Goal: Information Seeking & Learning: Learn about a topic

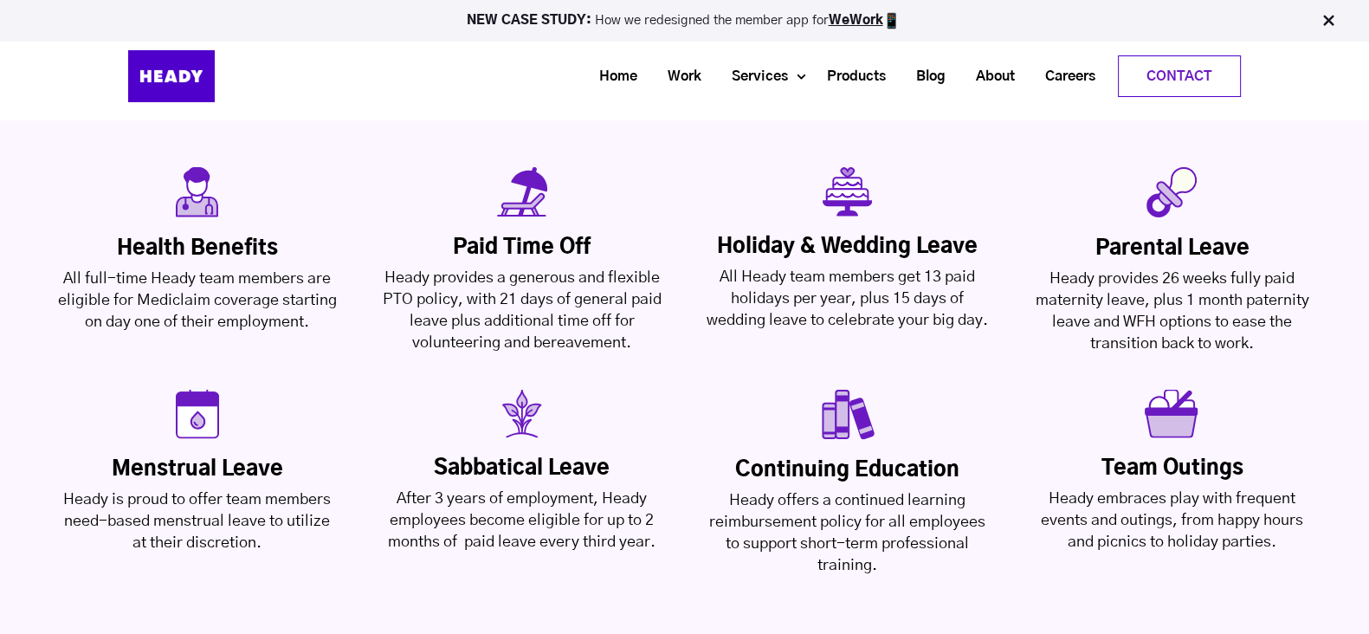
scroll to position [4107, 0]
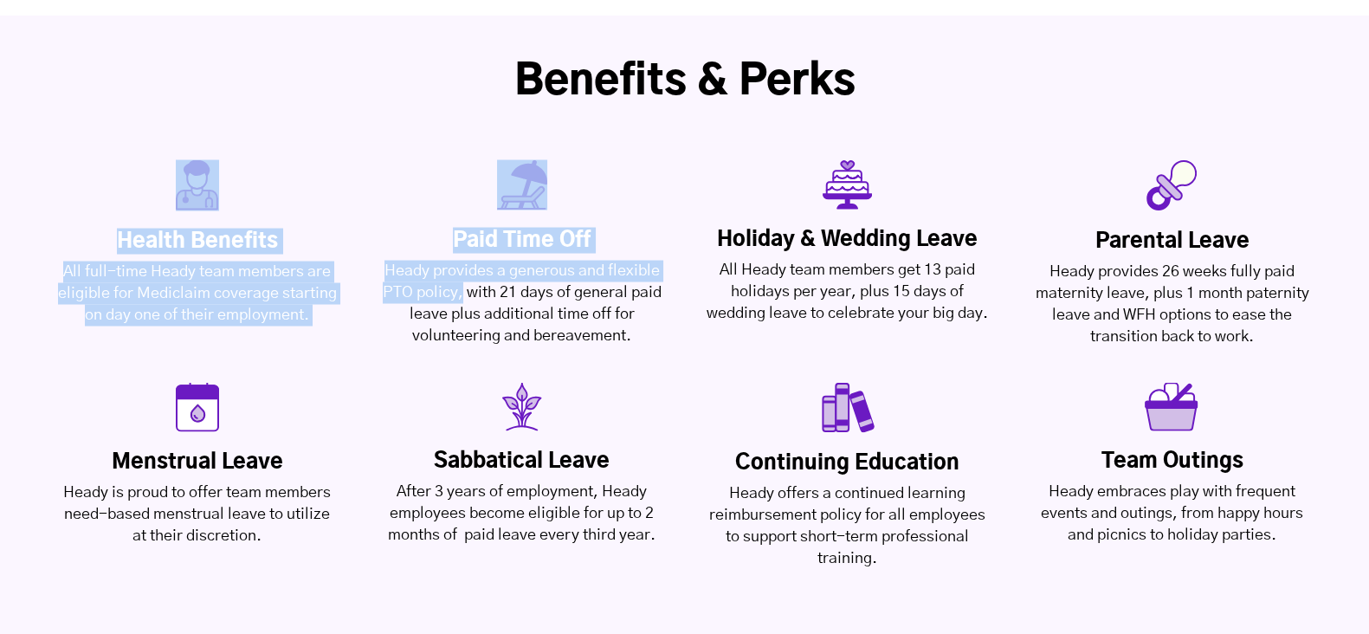
drag, startPoint x: 462, startPoint y: 201, endPoint x: 639, endPoint y: 270, distance: 189.7
click at [639, 270] on div "Health Benefits All full-time Heady team members are eligible for Mediclaim cov…" at bounding box center [684, 365] width 1369 height 444
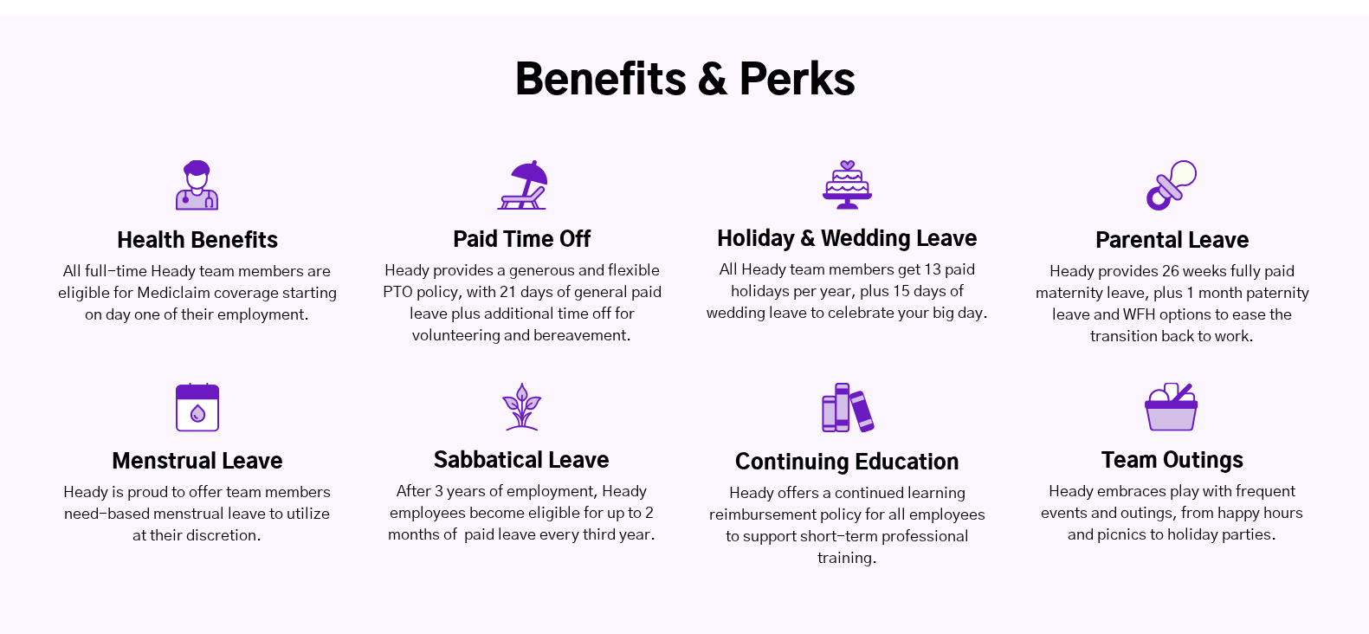
click at [639, 270] on div "Health Benefits All full-time Heady team members are eligible for Mediclaim cov…" at bounding box center [684, 365] width 1369 height 444
drag, startPoint x: 500, startPoint y: 203, endPoint x: 631, endPoint y: 223, distance: 132.3
click at [631, 261] on div "Heady provides a generous and flexible PTO policy, with 21 days of general paid…" at bounding box center [521, 304] width 281 height 87
click at [629, 264] on div "Health Benefits All full-time Heady team members are eligible for Mediclaim cov…" at bounding box center [684, 365] width 1369 height 444
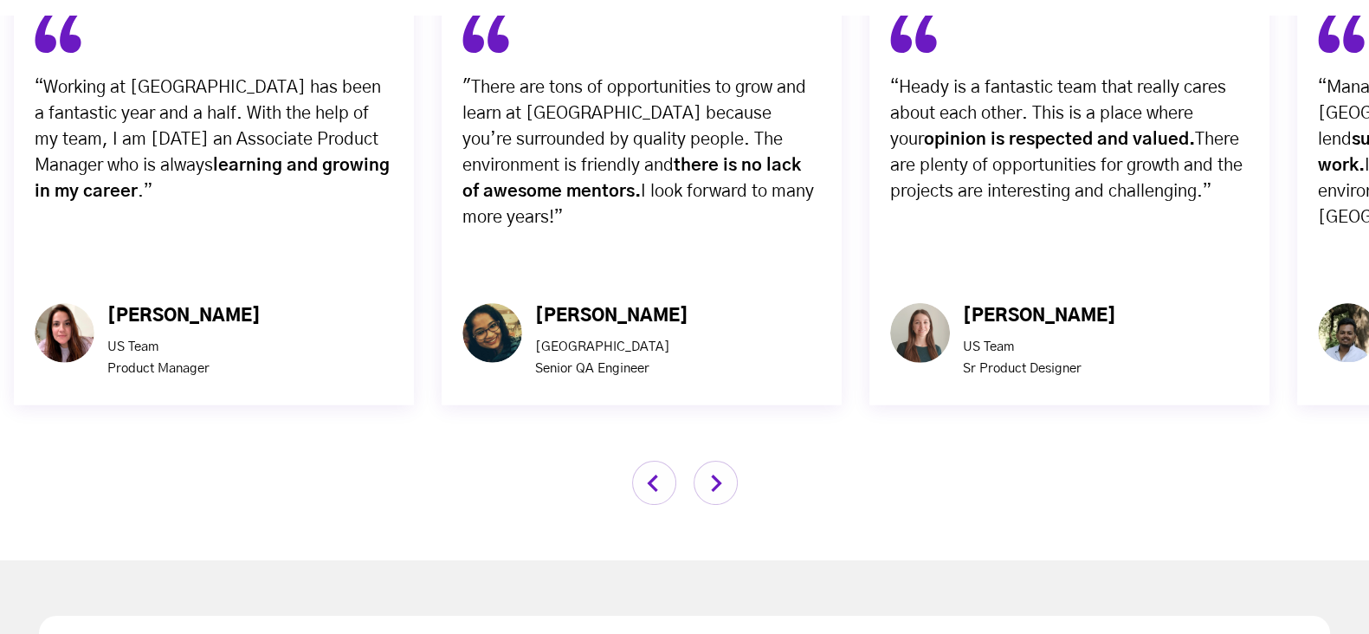
scroll to position [5919, 0]
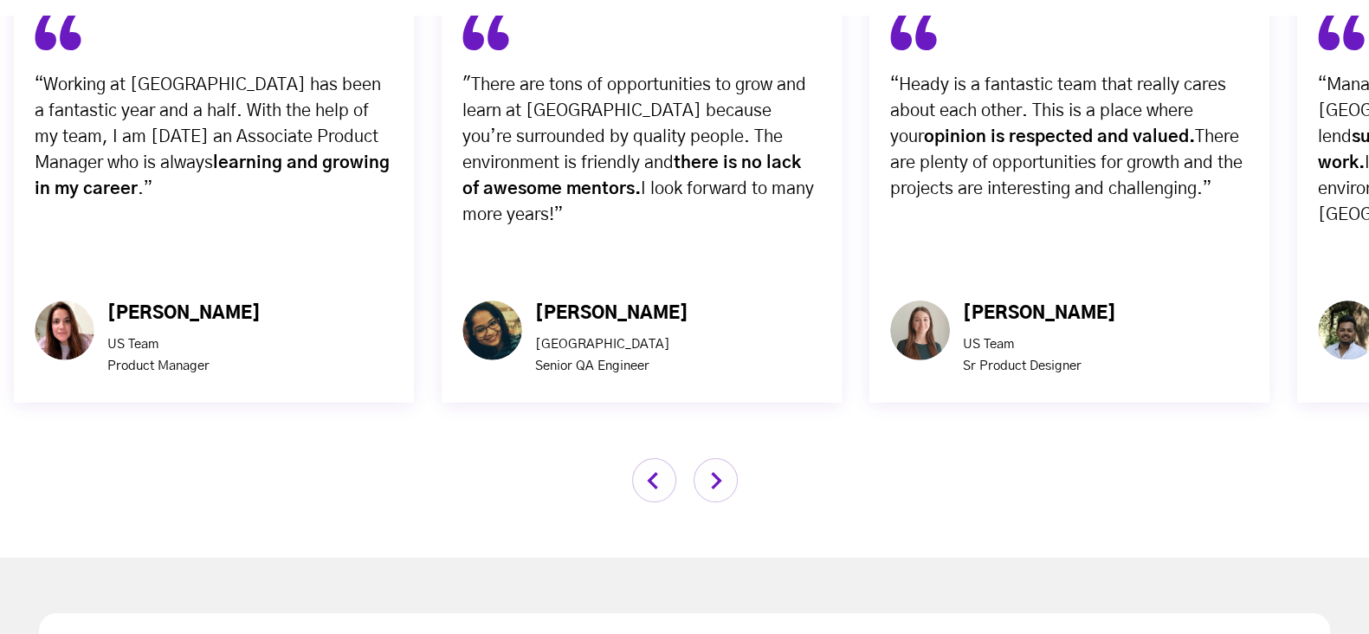
click at [710, 458] on img "button" at bounding box center [716, 480] width 44 height 44
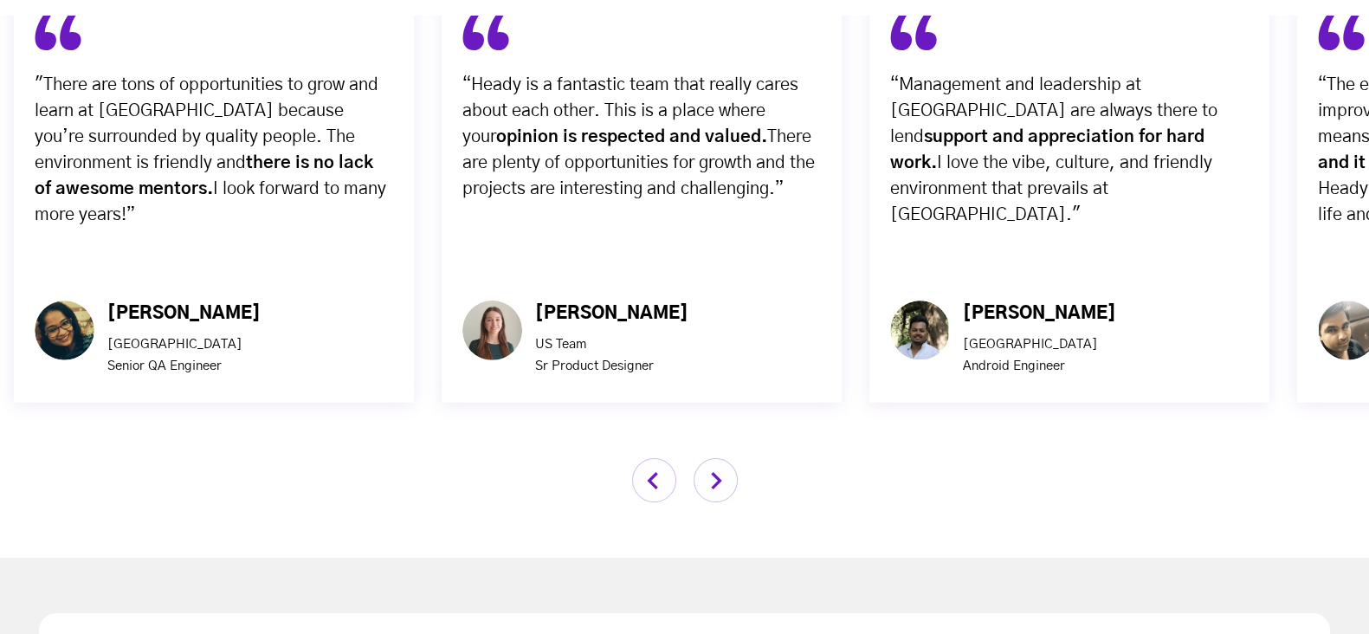
click at [709, 458] on img "button" at bounding box center [716, 480] width 44 height 44
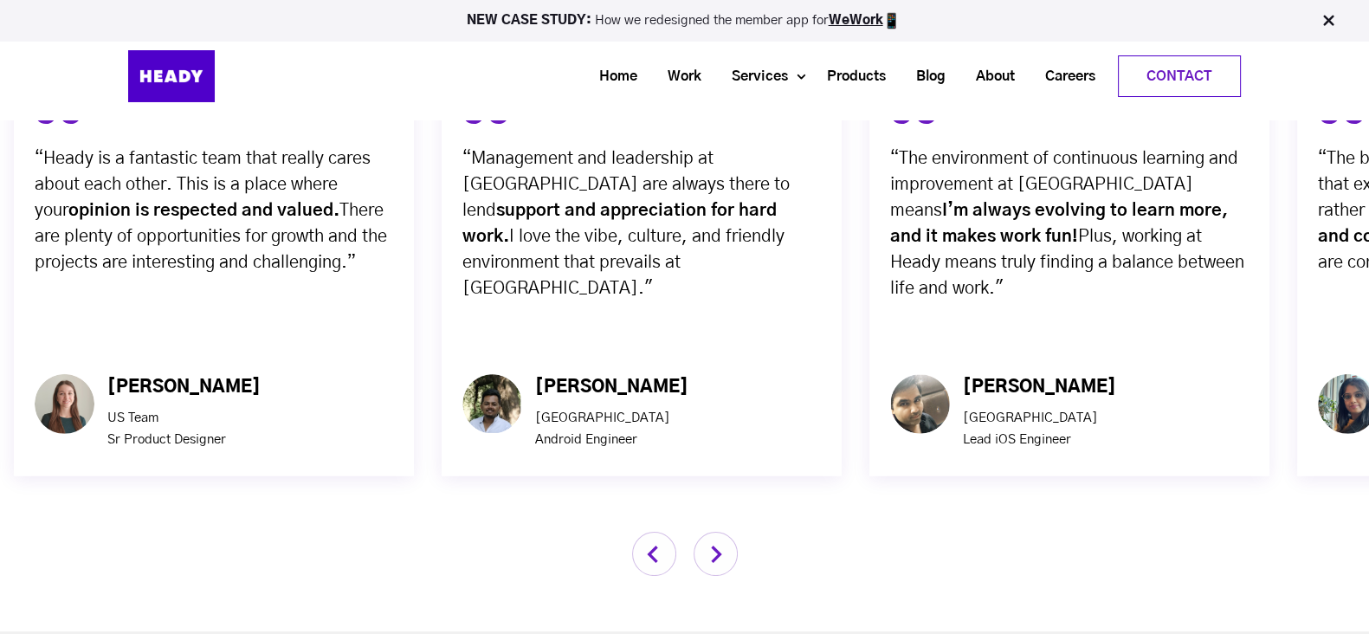
scroll to position [5843, 0]
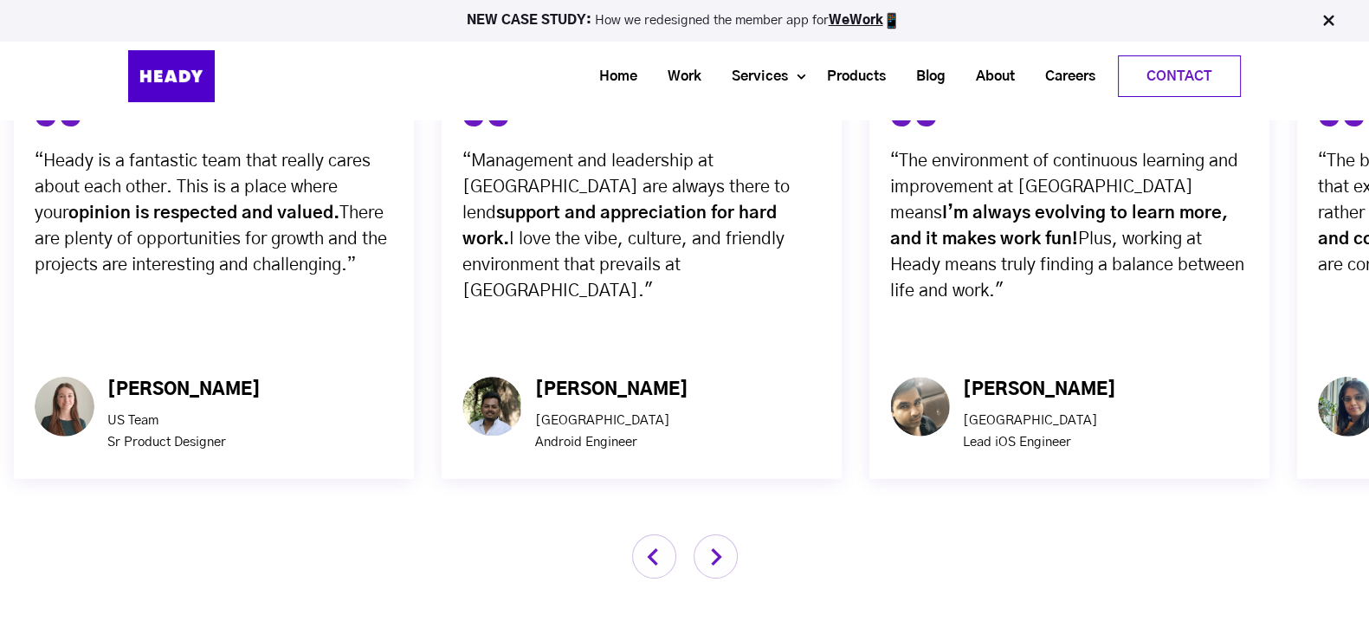
click at [712, 534] on img "button" at bounding box center [716, 556] width 44 height 44
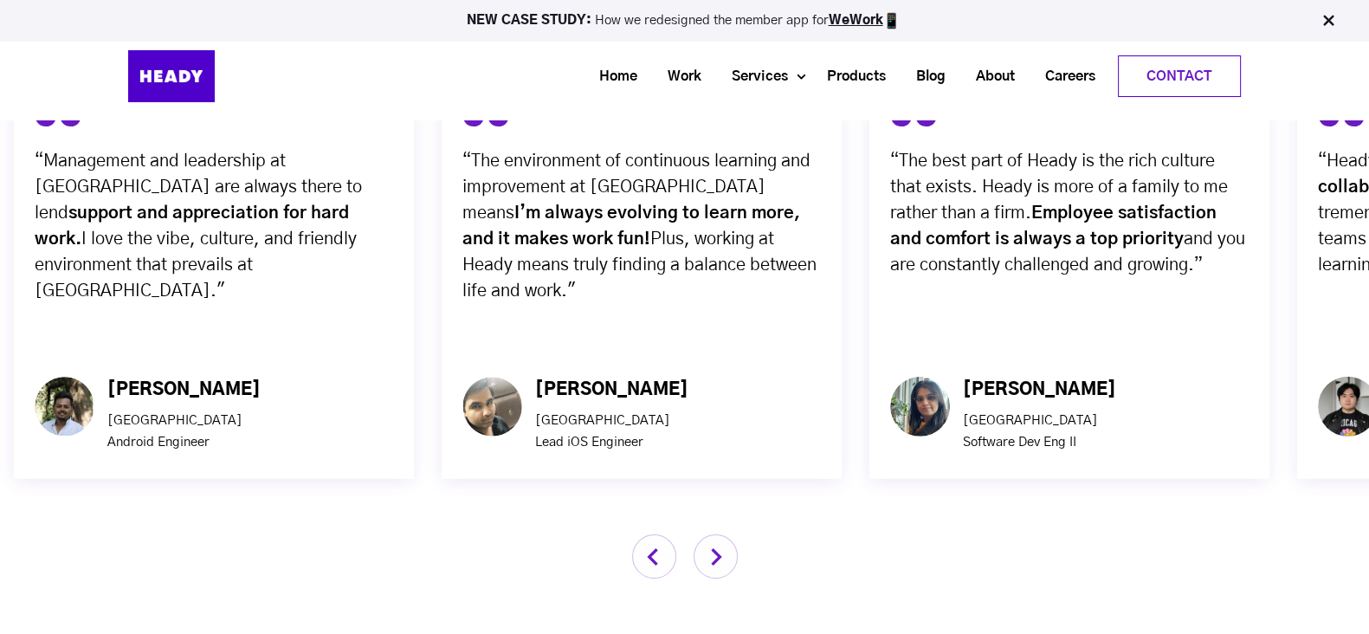
click at [712, 534] on img "button" at bounding box center [716, 556] width 44 height 44
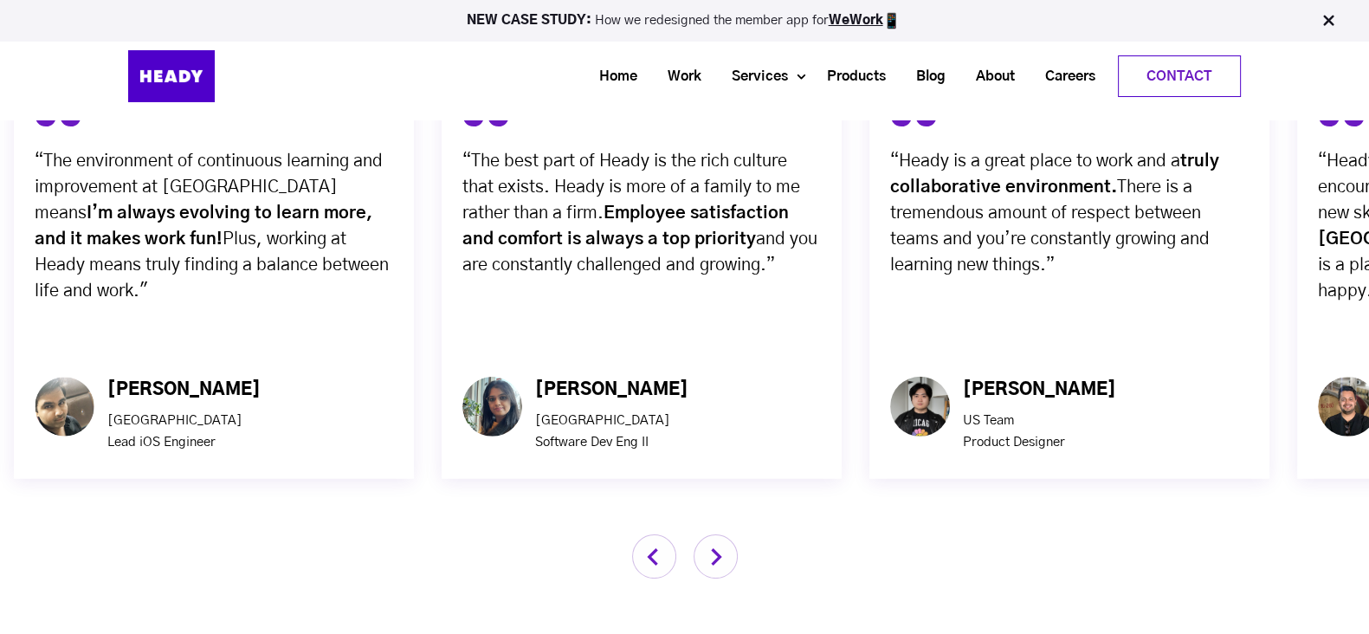
click at [712, 534] on img "button" at bounding box center [716, 556] width 44 height 44
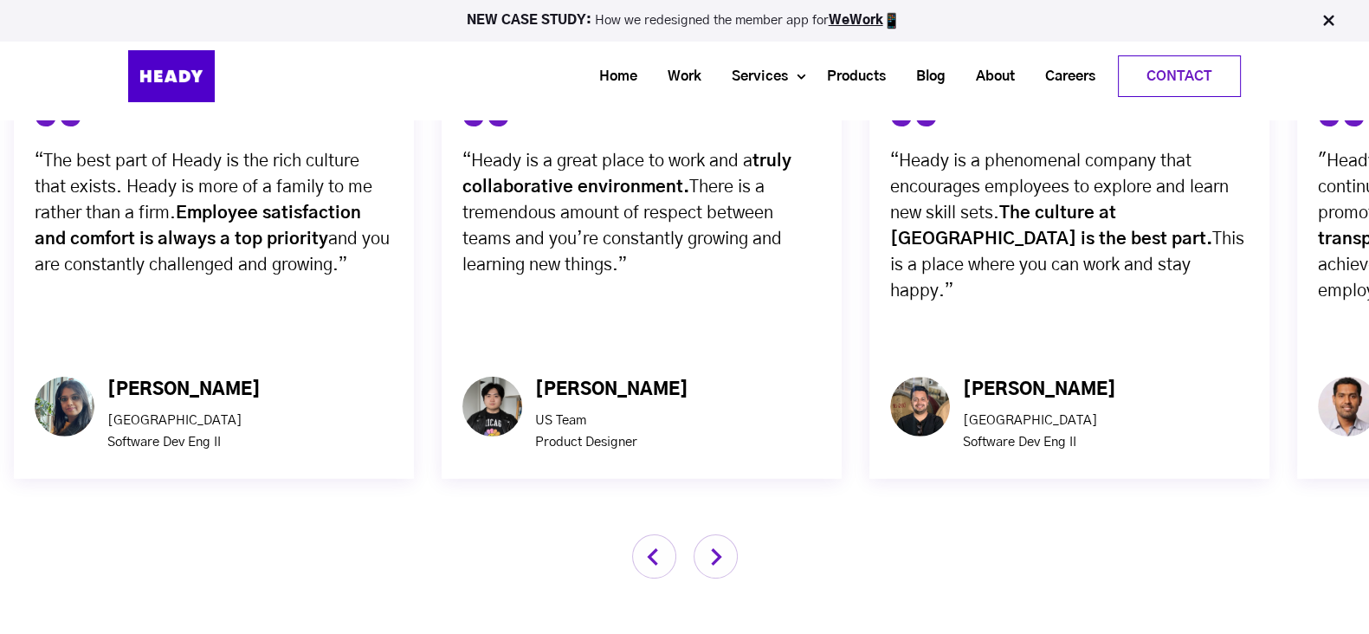
click at [712, 534] on img "button" at bounding box center [716, 556] width 44 height 44
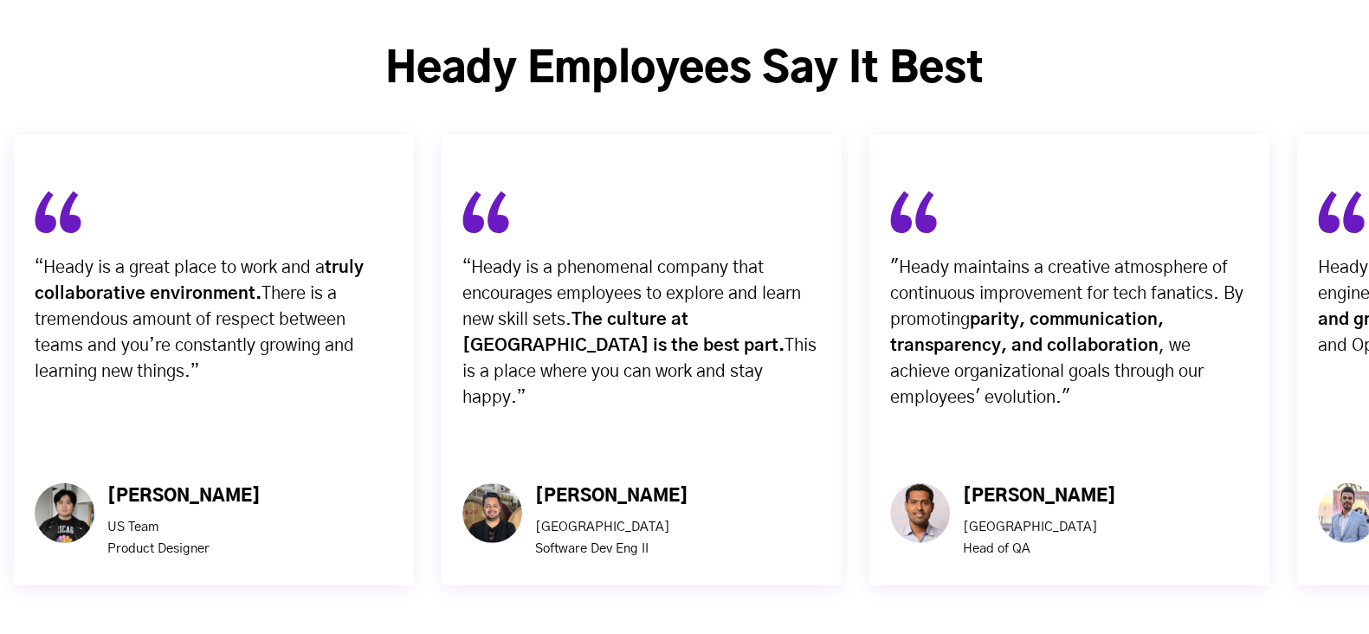
scroll to position [5739, 0]
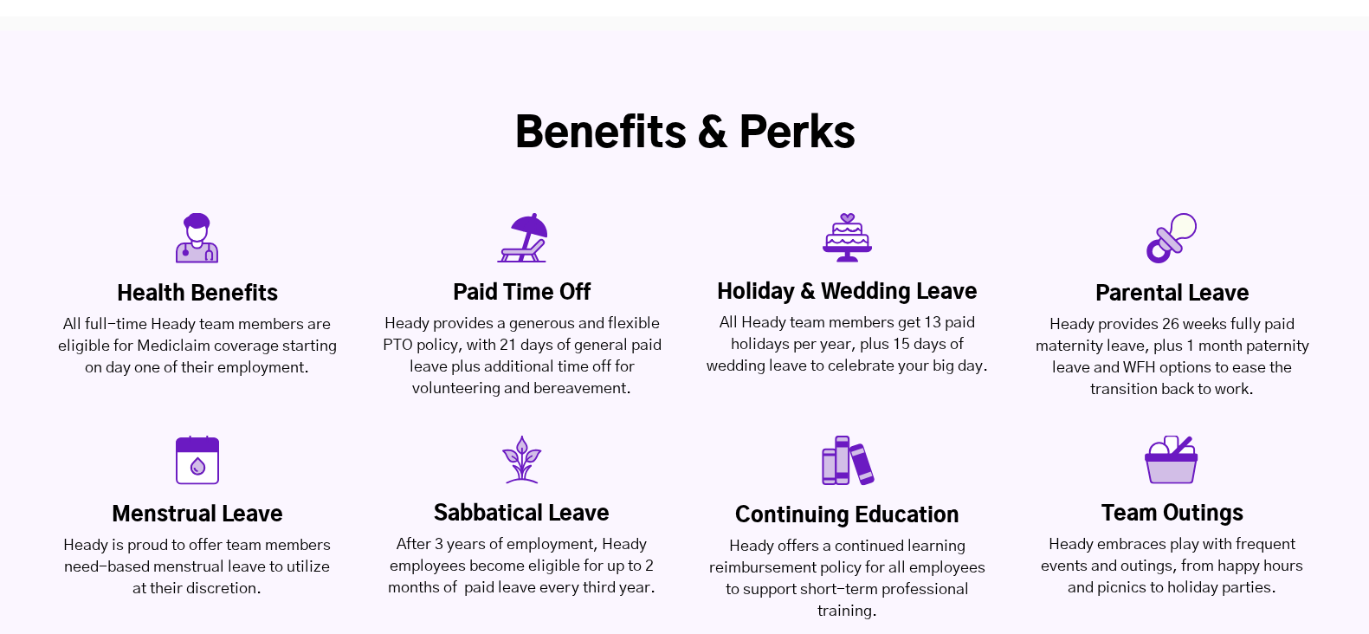
scroll to position [4052, 0]
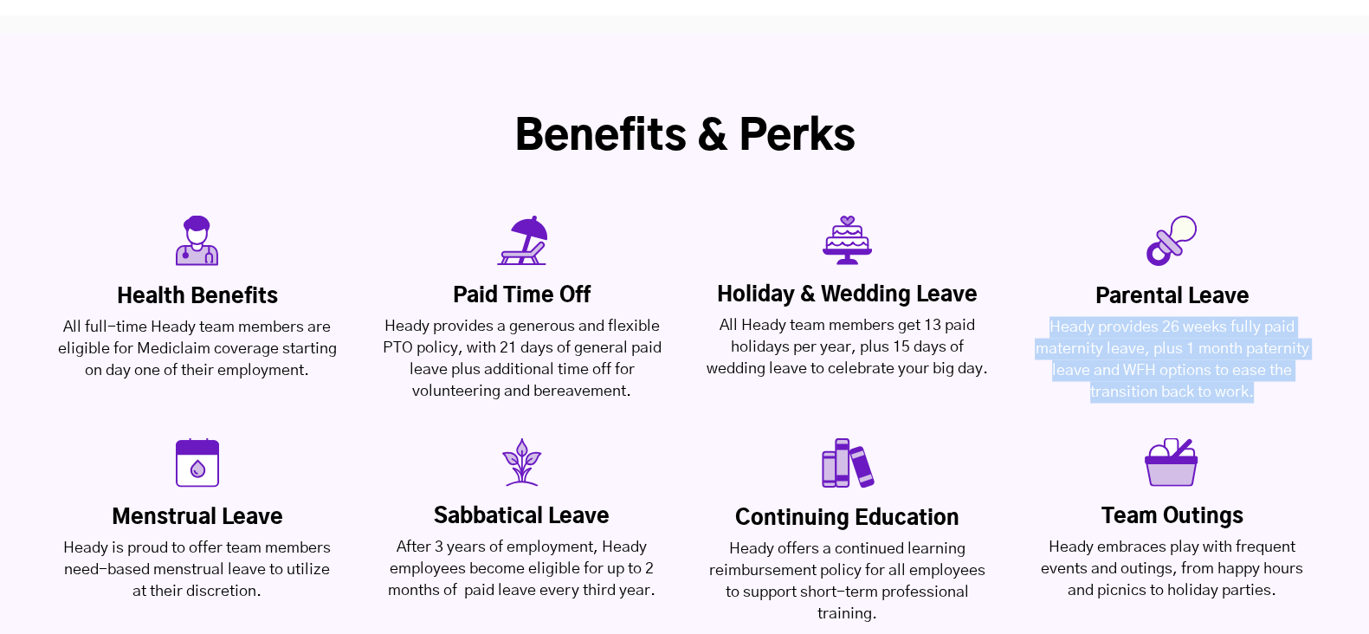
drag, startPoint x: 1051, startPoint y: 231, endPoint x: 1263, endPoint y: 309, distance: 226.0
click at [1263, 316] on div "Heady provides 26 weeks fully paid maternity leave, plus 1 month paternity leav…" at bounding box center [1171, 359] width 281 height 87
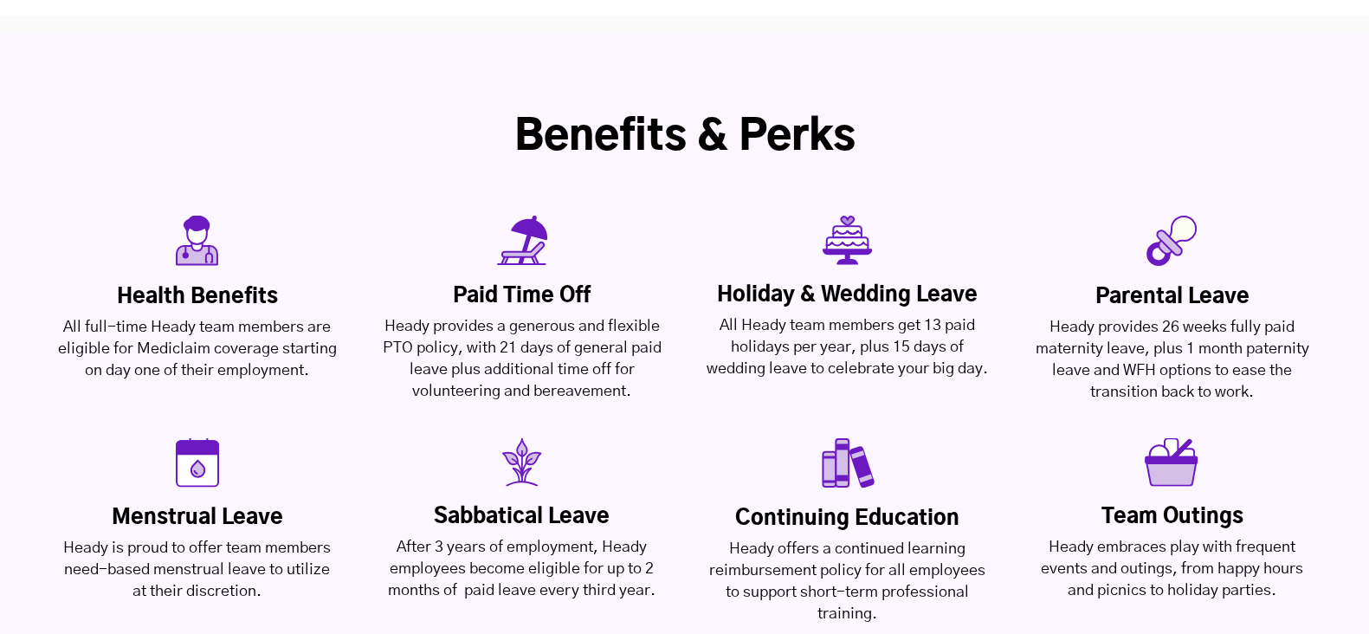
click at [849, 314] on div "All Heady team members get 13 paid holidays per year, plus 15 days of wedding l…" at bounding box center [847, 346] width 281 height 65
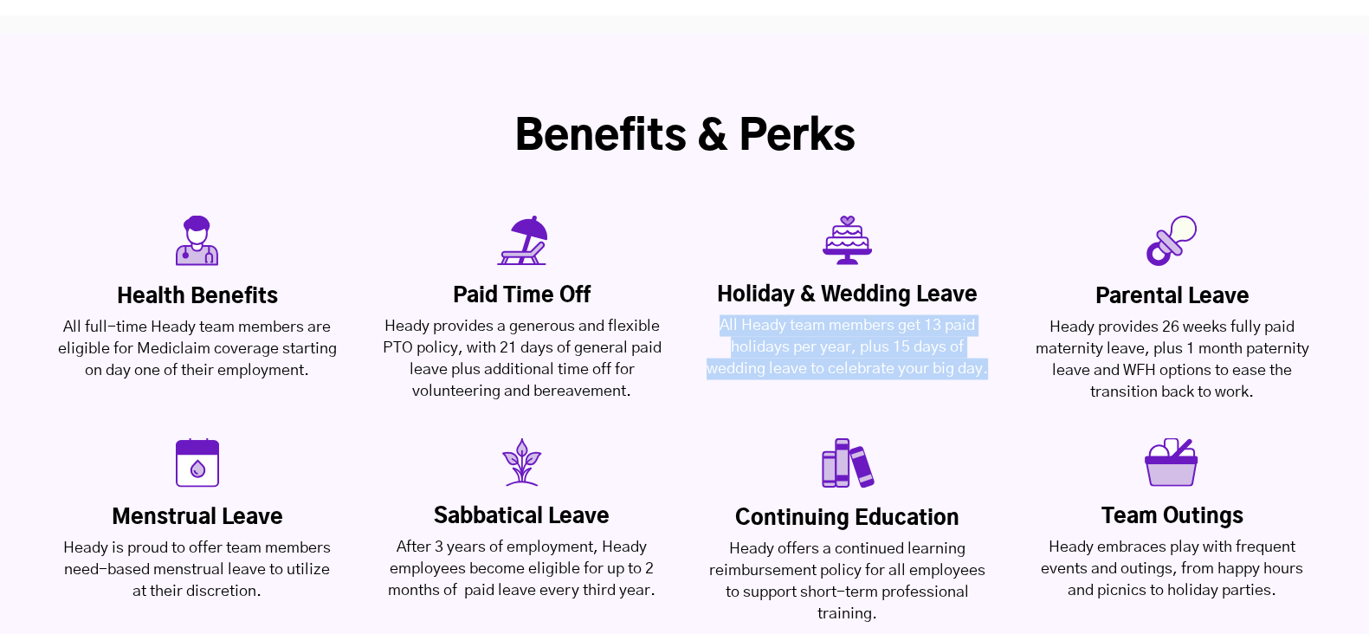
drag, startPoint x: 722, startPoint y: 233, endPoint x: 920, endPoint y: 296, distance: 208.1
click at [920, 314] on div "All Heady team members get 13 paid holidays per year, plus 15 days of wedding l…" at bounding box center [847, 346] width 281 height 65
click at [896, 314] on div "All Heady team members get 13 paid holidays per year, plus 15 days of wedding l…" at bounding box center [847, 346] width 281 height 65
drag, startPoint x: 864, startPoint y: 301, endPoint x: 713, endPoint y: 239, distance: 163.9
click at [713, 314] on div "All Heady team members get 13 paid holidays per year, plus 15 days of wedding l…" at bounding box center [847, 346] width 281 height 65
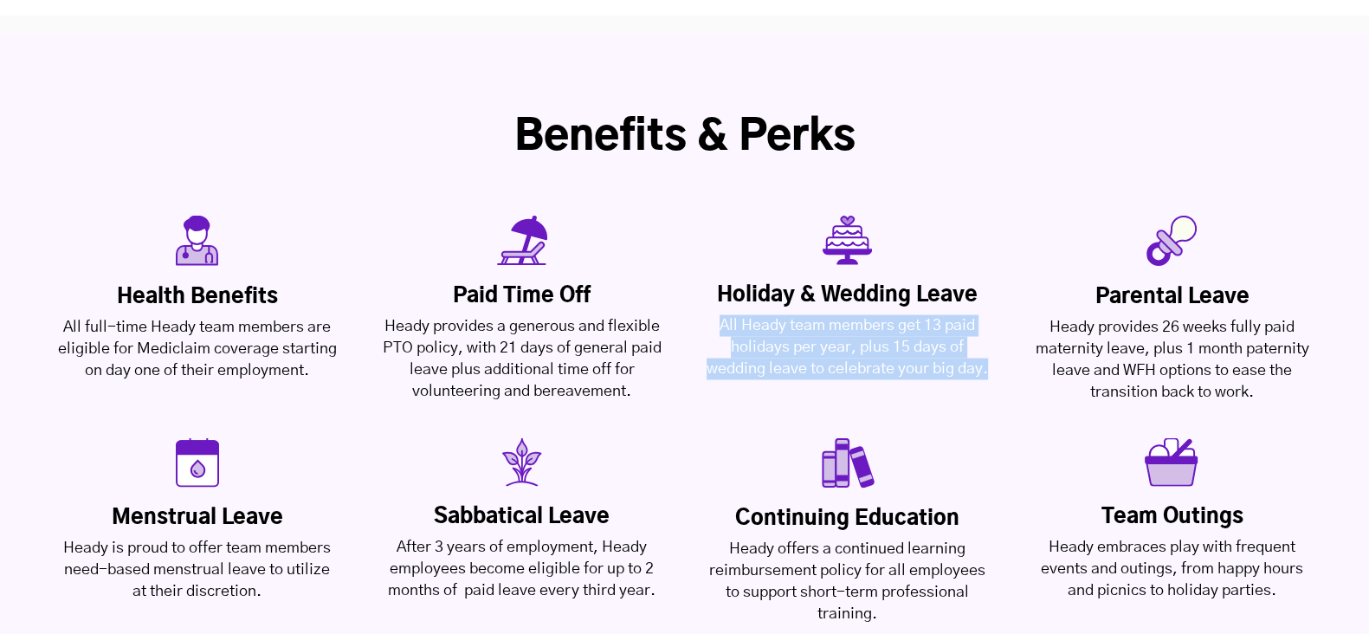
click at [712, 314] on div "All Heady team members get 13 paid holidays per year, plus 15 days of wedding l…" at bounding box center [847, 346] width 281 height 65
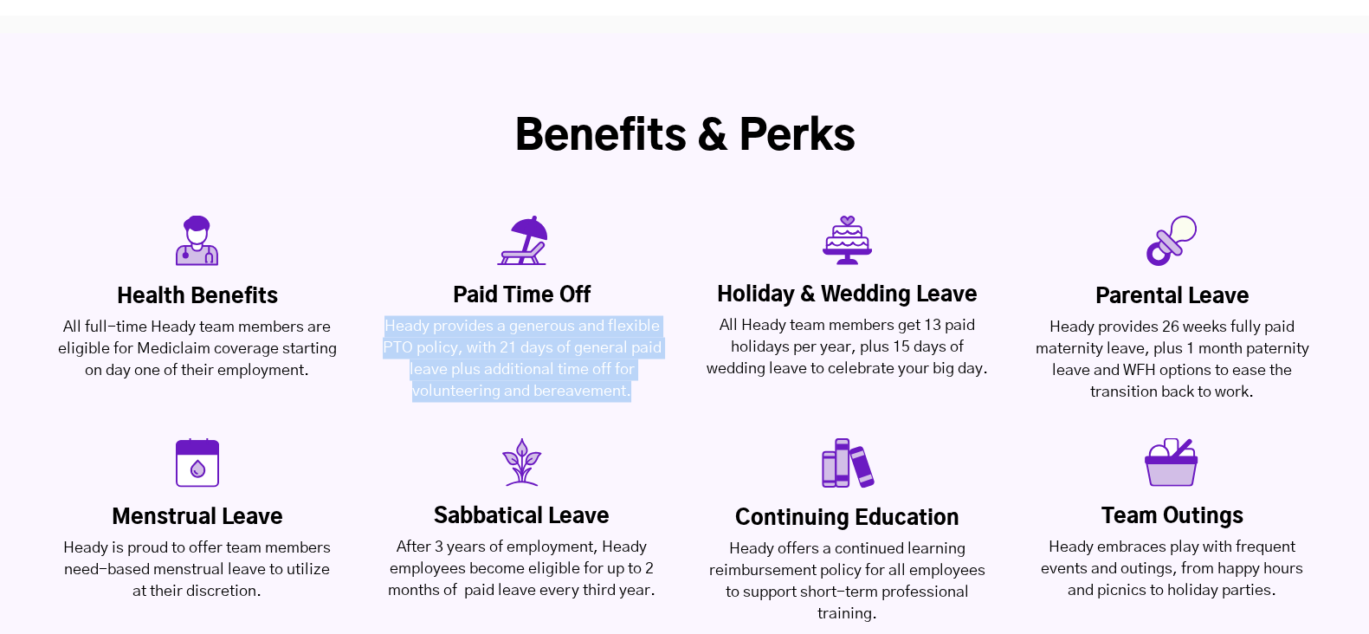
drag, startPoint x: 637, startPoint y: 301, endPoint x: 383, endPoint y: 240, distance: 261.9
click at [383, 315] on div "Heady provides a generous and flexible PTO policy, with 21 days of general paid…" at bounding box center [521, 358] width 281 height 87
click at [552, 315] on div "Heady provides a generous and flexible PTO policy, with 21 days of general paid…" at bounding box center [521, 358] width 281 height 87
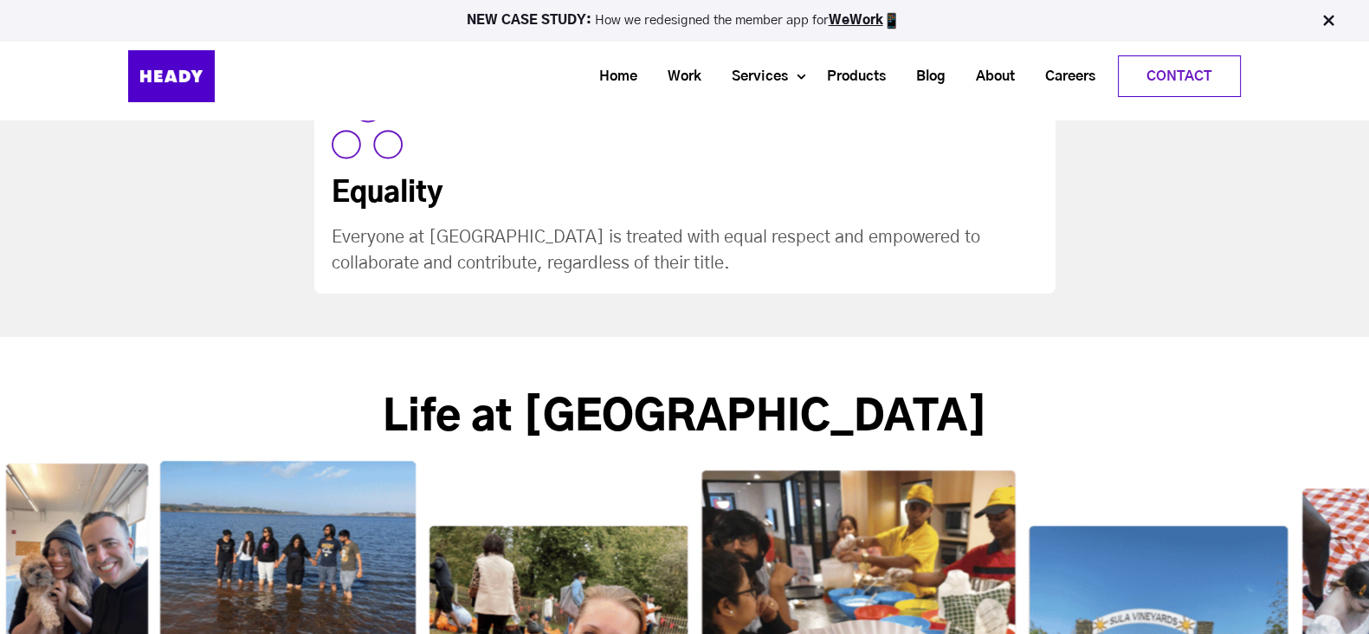
scroll to position [2423, 0]
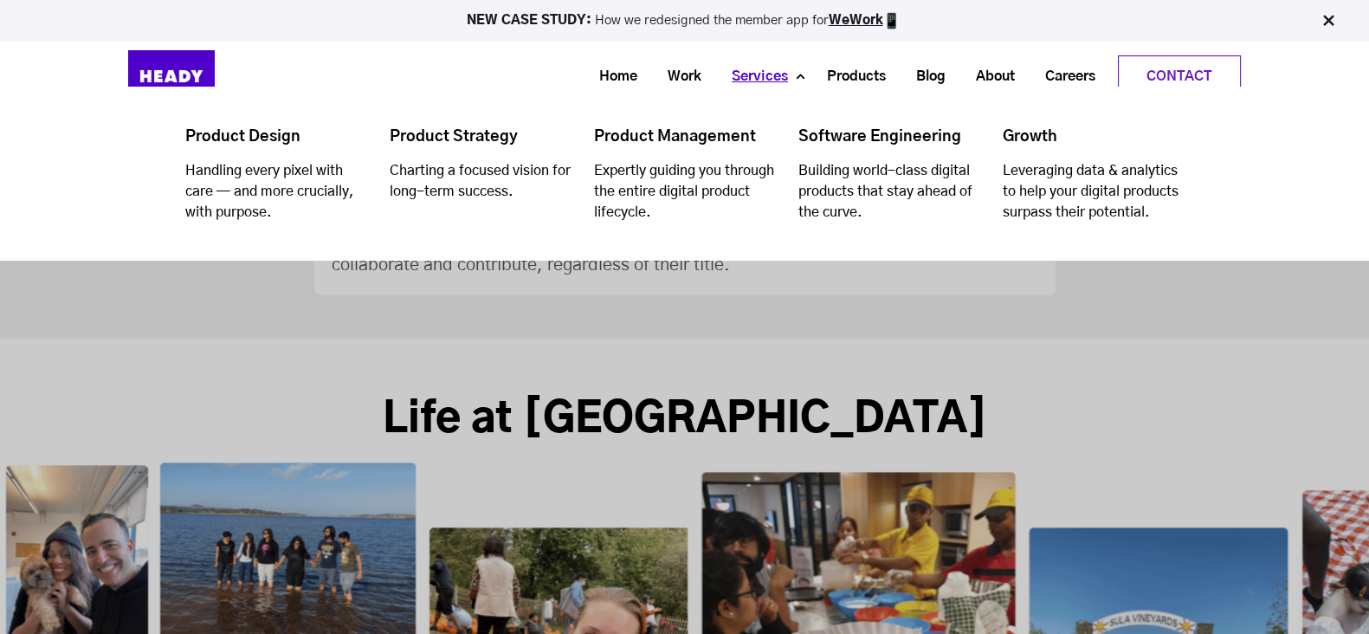
click at [763, 80] on link "Services" at bounding box center [753, 77] width 87 height 32
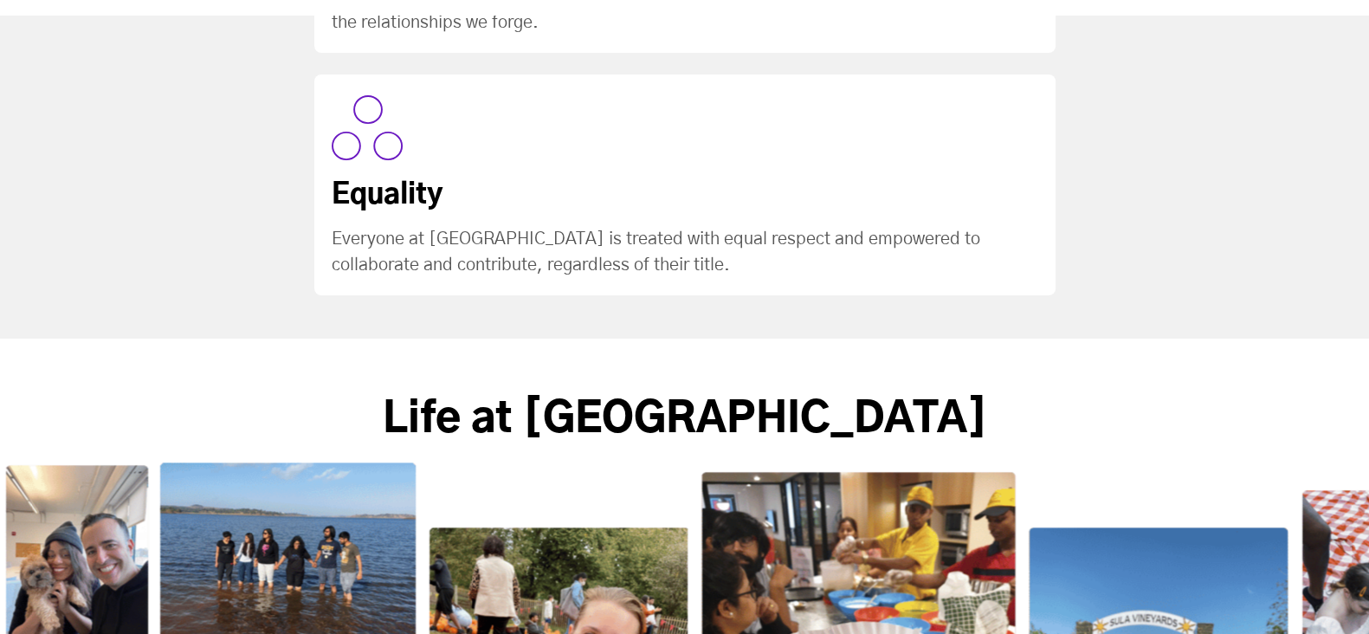
scroll to position [4758, 0]
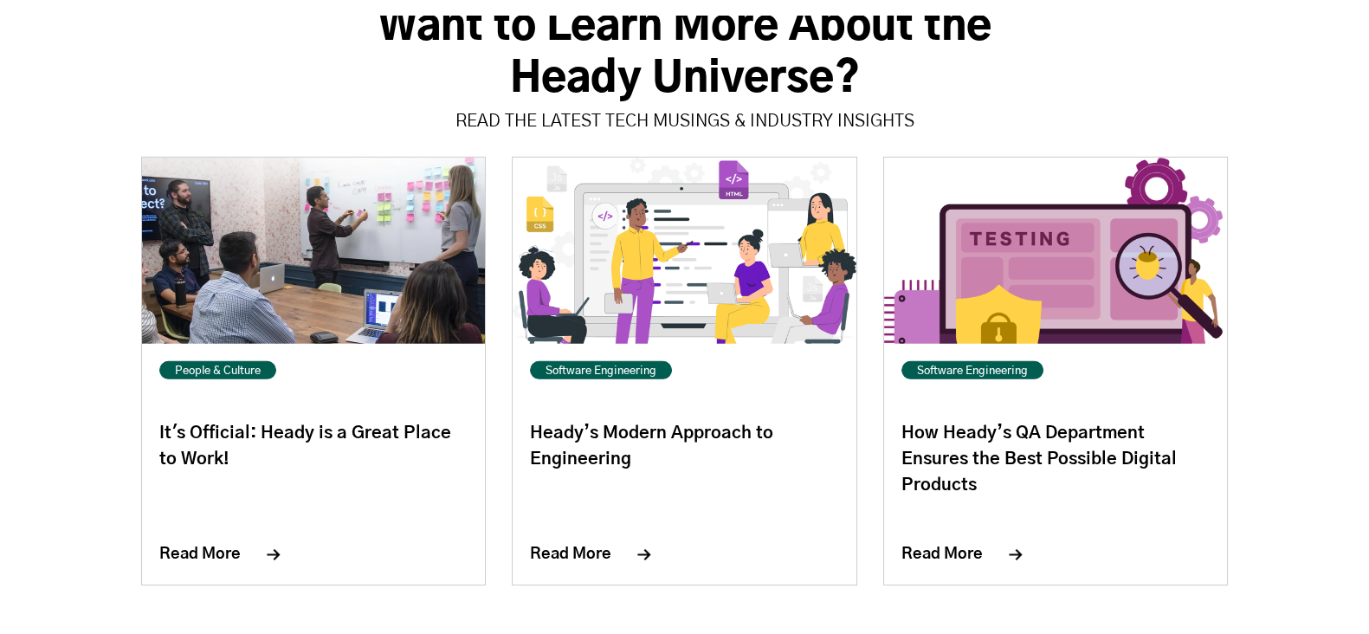
scroll to position [6783, 0]
click at [169, 546] on link "Read More" at bounding box center [219, 554] width 121 height 16
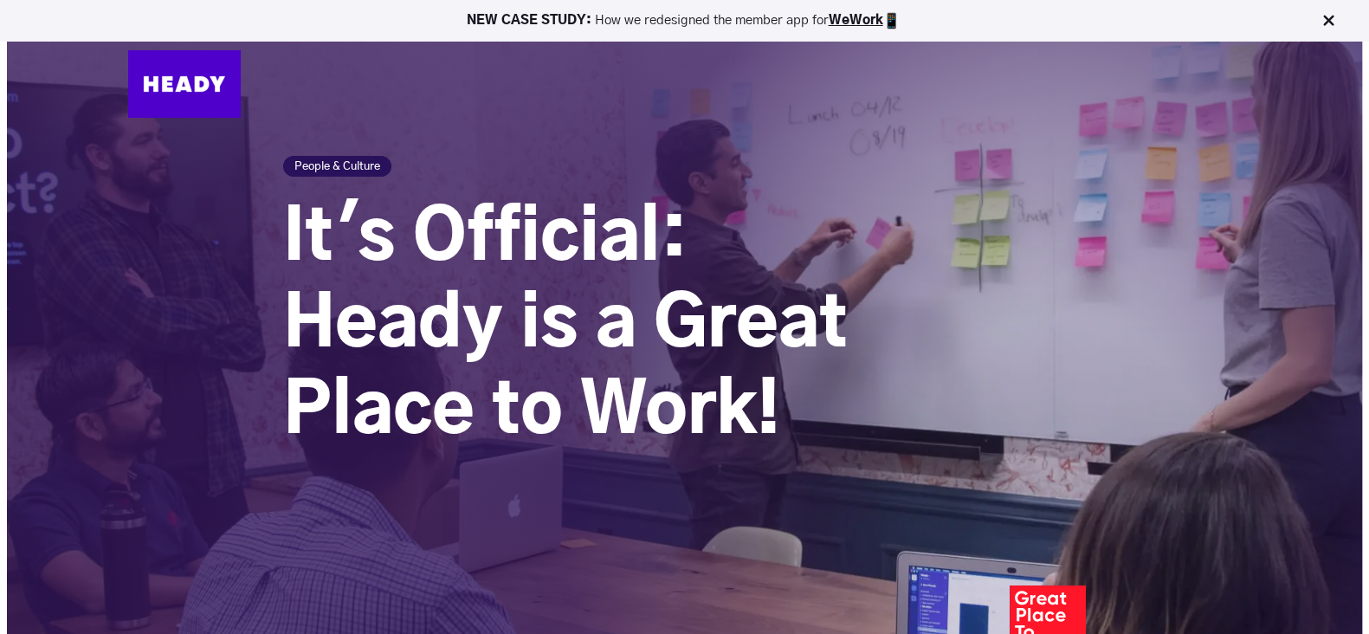
click at [138, 80] on img at bounding box center [184, 84] width 113 height 68
